Goal: Information Seeking & Learning: Find specific fact

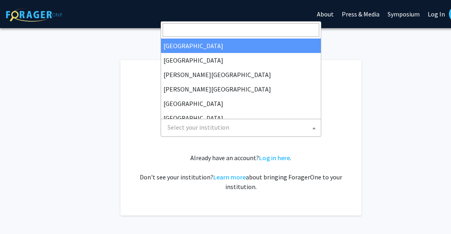
click at [259, 130] on span "Select your institution" at bounding box center [242, 127] width 157 height 16
click at [207, 28] on input "Search" at bounding box center [241, 30] width 157 height 14
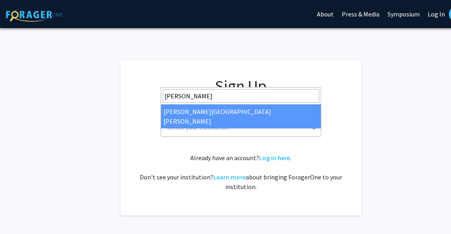
type input "[PERSON_NAME]"
select select "1"
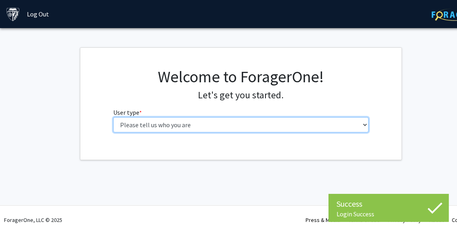
click at [196, 125] on select "Please tell us who you are Undergraduate Student Master's Student Doctoral Cand…" at bounding box center [241, 124] width 256 height 15
select select "2: masters"
click at [113, 117] on select "Please tell us who you are Undergraduate Student Master's Student Doctoral Cand…" at bounding box center [241, 124] width 256 height 15
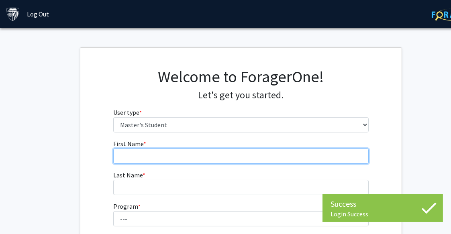
click at [170, 151] on input "First Name * required" at bounding box center [241, 156] width 256 height 15
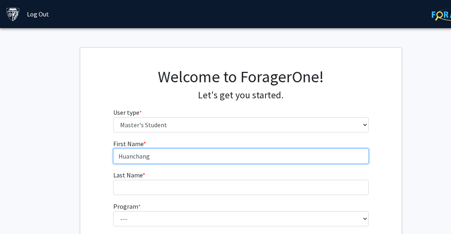
type input "Huanchang"
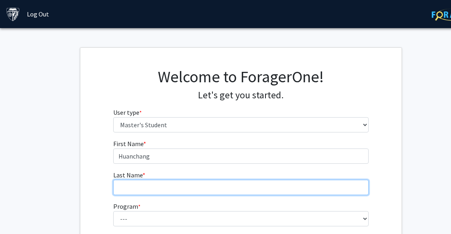
click at [150, 186] on input "Last Name * required" at bounding box center [241, 187] width 256 height 15
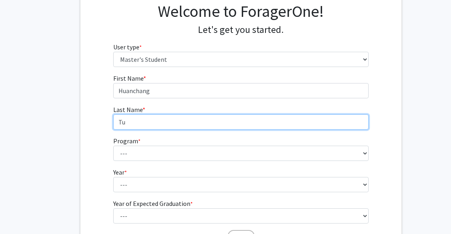
scroll to position [67, 0]
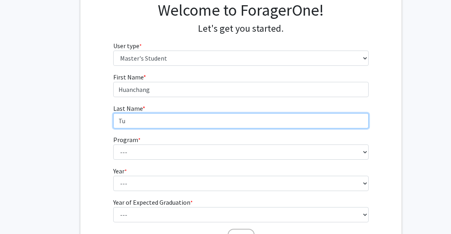
type input "Tu"
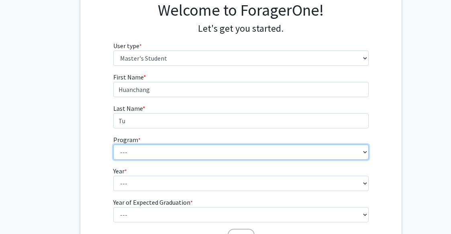
click at [132, 151] on select "--- Anatomy Education Applied and Computational Mathematics Applied Biomedical …" at bounding box center [241, 152] width 256 height 15
select select "23: 15"
click at [113, 145] on select "--- Anatomy Education Applied and Computational Mathematics Applied Biomedical …" at bounding box center [241, 152] width 256 height 15
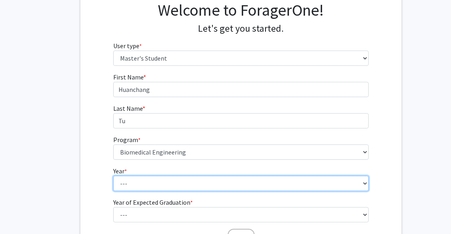
click at [157, 185] on select "--- First Year Second Year" at bounding box center [241, 183] width 256 height 15
select select "1: first_year"
click at [113, 176] on select "--- First Year Second Year" at bounding box center [241, 183] width 256 height 15
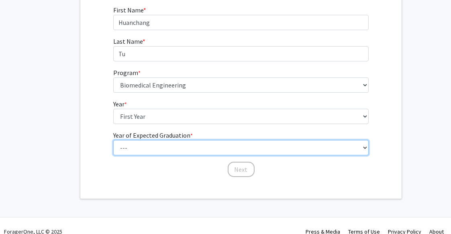
click at [156, 145] on select "--- 2025 2026 2027 2028 2029 2030 2031 2032 2033 2034" at bounding box center [241, 147] width 256 height 15
select select "3: 2027"
click at [113, 140] on select "--- 2025 2026 2027 2028 2029 2030 2031 2032 2033 2034" at bounding box center [241, 147] width 256 height 15
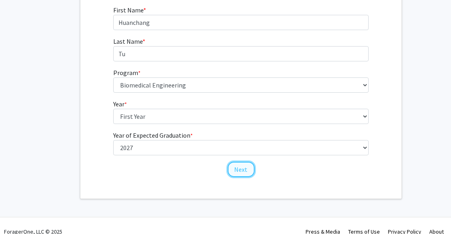
click at [243, 168] on button "Next" at bounding box center [241, 169] width 27 height 15
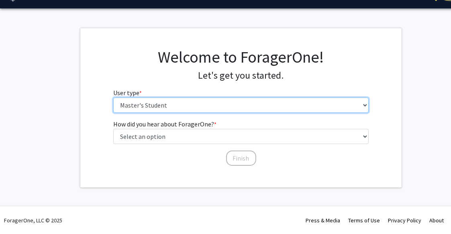
click at [176, 100] on select "Please tell us who you are Undergraduate Student Master's Student Doctoral Cand…" at bounding box center [241, 105] width 256 height 15
click at [113, 98] on select "Please tell us who you are Undergraduate Student Master's Student Doctoral Cand…" at bounding box center [241, 105] width 256 height 15
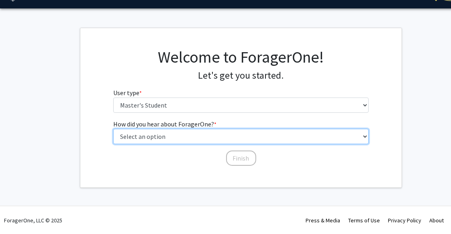
click at [167, 138] on select "Select an option Peer/student recommendation Faculty/staff recommendation Unive…" at bounding box center [241, 136] width 256 height 15
select select "3: university_website"
click at [113, 129] on select "Select an option Peer/student recommendation Faculty/staff recommendation Unive…" at bounding box center [241, 136] width 256 height 15
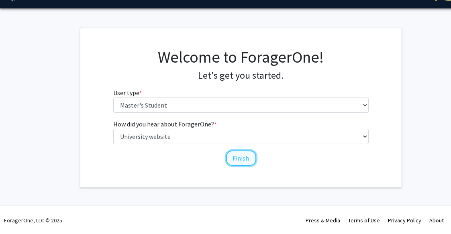
click at [233, 161] on button "Finish" at bounding box center [241, 158] width 30 height 15
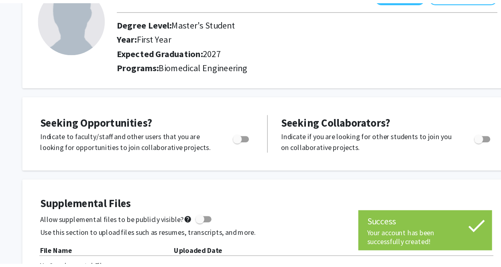
scroll to position [134, 0]
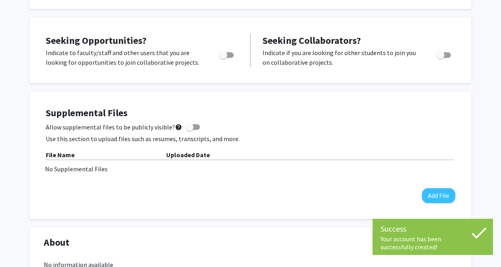
click at [225, 56] on span "Toggle" at bounding box center [223, 55] width 8 height 8
click at [223, 58] on input "Are you actively seeking opportunities?" at bounding box center [223, 58] width 0 height 0
checkbox input "true"
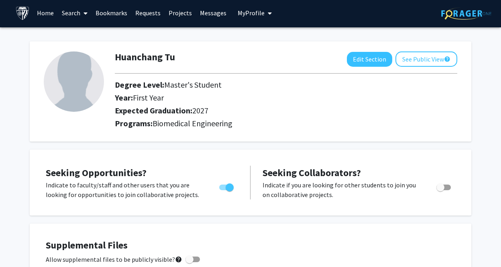
scroll to position [0, 0]
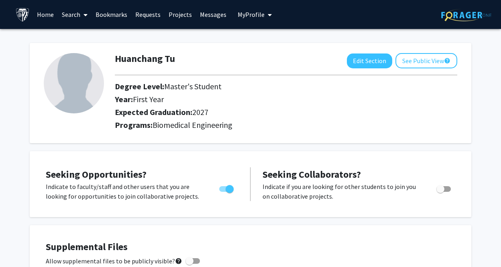
click at [72, 12] on link "Search" at bounding box center [75, 14] width 34 height 28
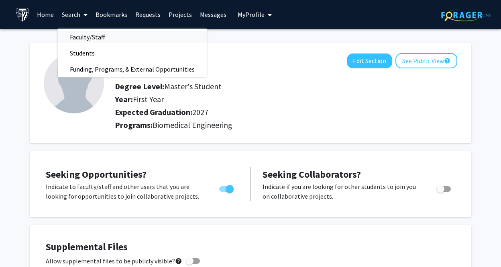
click at [90, 36] on span "Faculty/Staff" at bounding box center [87, 37] width 59 height 16
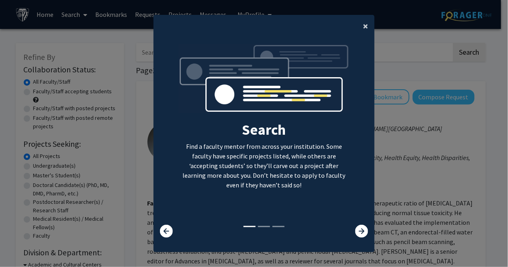
click at [363, 26] on span "×" at bounding box center [365, 26] width 5 height 12
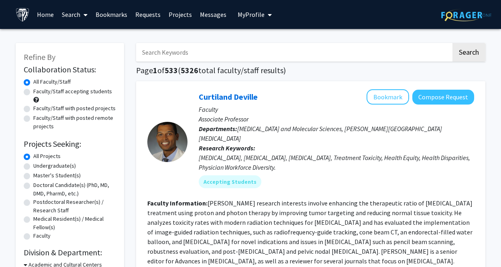
click at [262, 53] on input "Search Keywords" at bounding box center [293, 52] width 315 height 18
type input "bader"
click at [457, 59] on button "Search" at bounding box center [469, 52] width 33 height 18
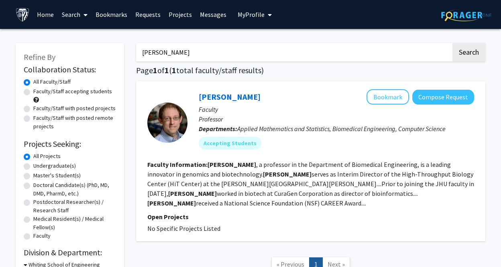
drag, startPoint x: 215, startPoint y: 55, endPoint x: 114, endPoint y: 60, distance: 101.4
click at [114, 60] on div "Refine By Collaboration Status: Collaboration Status All Faculty/Staff Collabor…" at bounding box center [251, 181] width 482 height 292
click at [230, 49] on input "Search Keywords" at bounding box center [293, 52] width 315 height 18
click at [453, 43] on button "Search" at bounding box center [469, 52] width 33 height 18
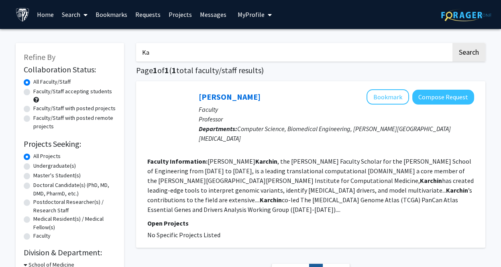
type input "K"
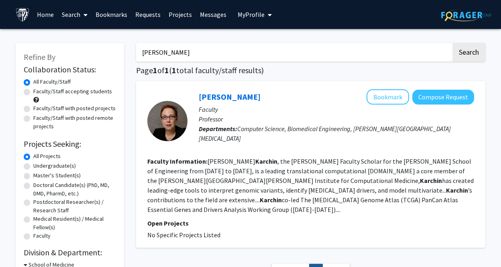
click at [453, 43] on button "Search" at bounding box center [469, 52] width 33 height 18
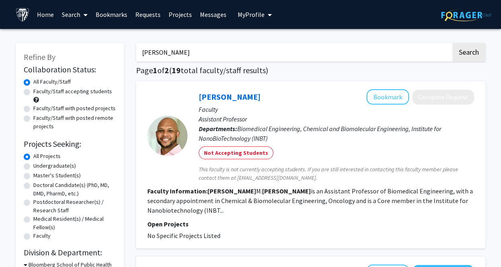
drag, startPoint x: 185, startPoint y: 47, endPoint x: 95, endPoint y: 53, distance: 90.2
click at [217, 51] on input "jude phillip" at bounding box center [293, 52] width 315 height 18
click at [201, 49] on input "jude phillip" at bounding box center [293, 52] width 315 height 18
click at [174, 53] on input "jude phillip" at bounding box center [293, 52] width 315 height 18
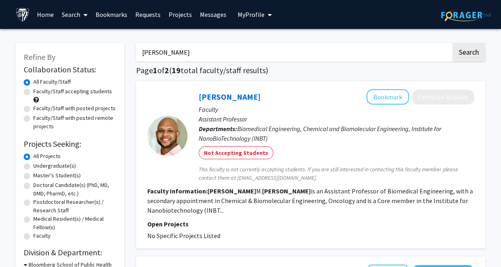
type input "Alexis Battle"
click at [453, 43] on button "Search" at bounding box center [469, 52] width 33 height 18
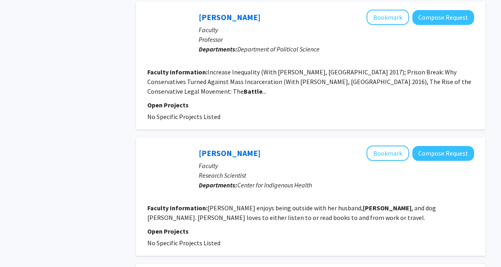
scroll to position [521, 0]
